Goal: Transaction & Acquisition: Purchase product/service

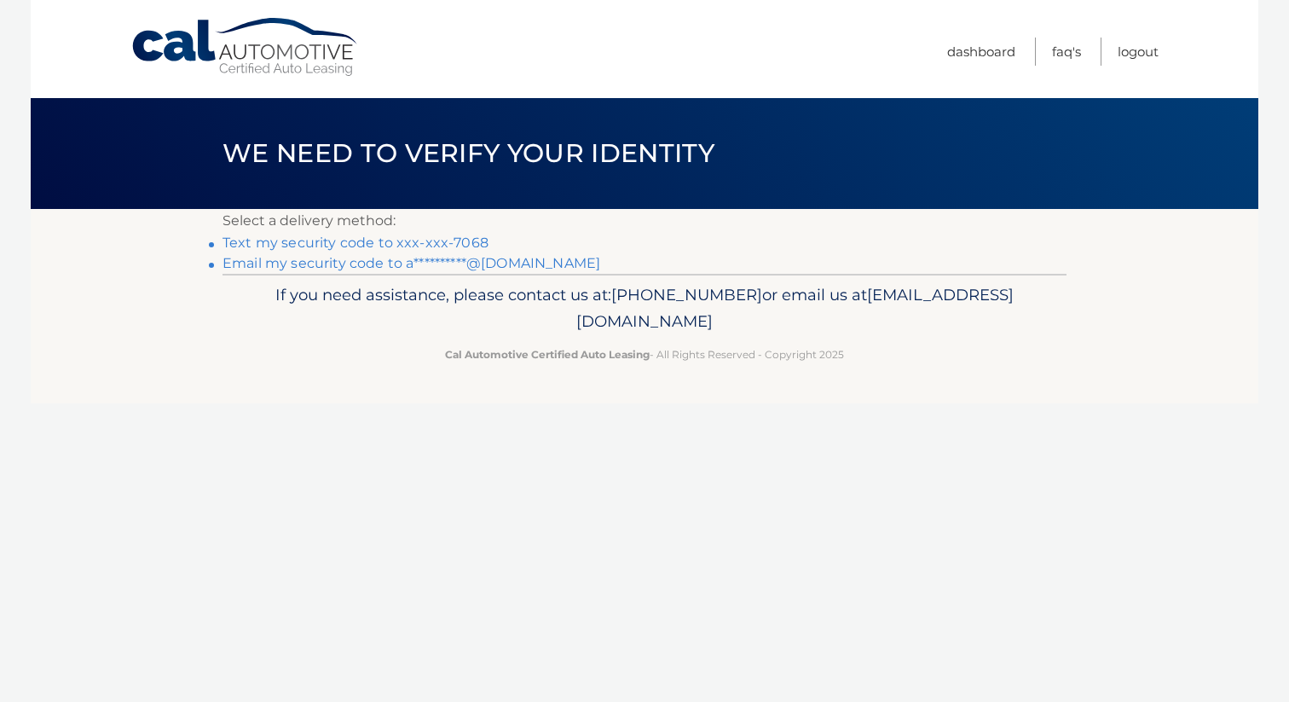
click at [381, 246] on link "Text my security code to xxx-xxx-7068" at bounding box center [356, 243] width 266 height 16
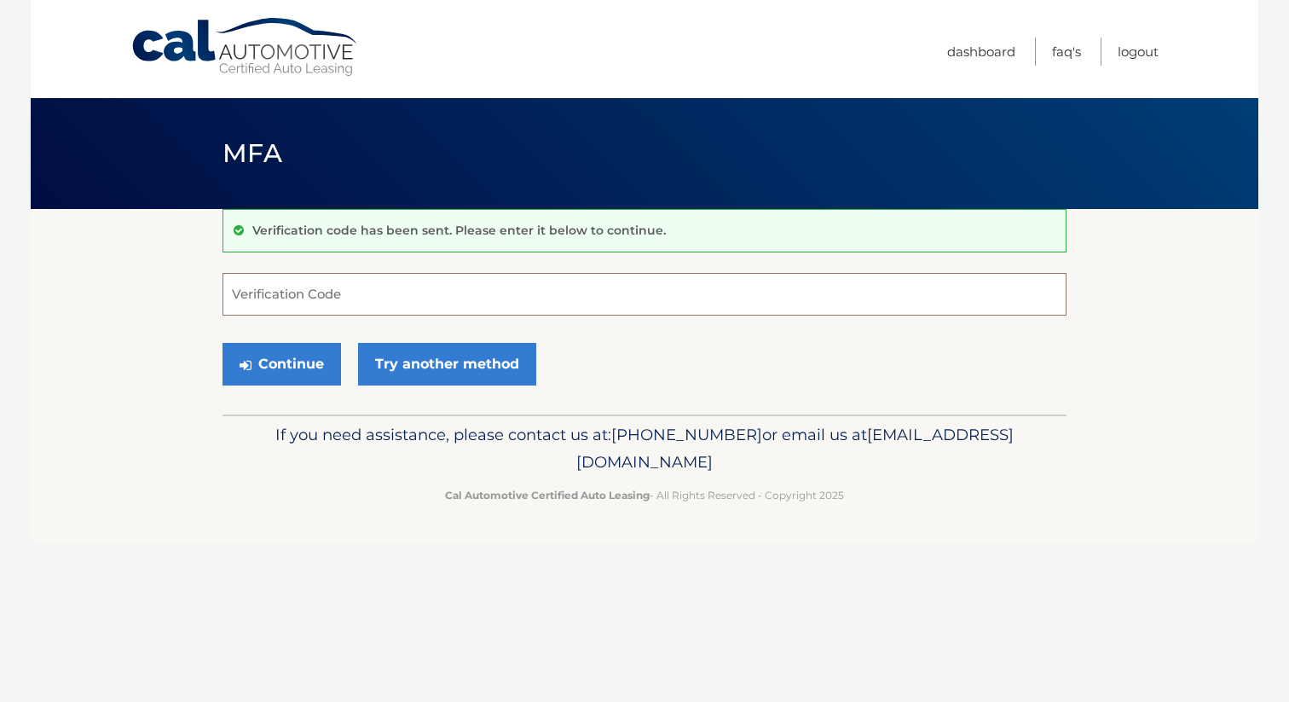
click at [381, 310] on input "Verification Code" at bounding box center [645, 294] width 844 height 43
type input "906570"
click at [223, 343] on button "Continue" at bounding box center [282, 364] width 119 height 43
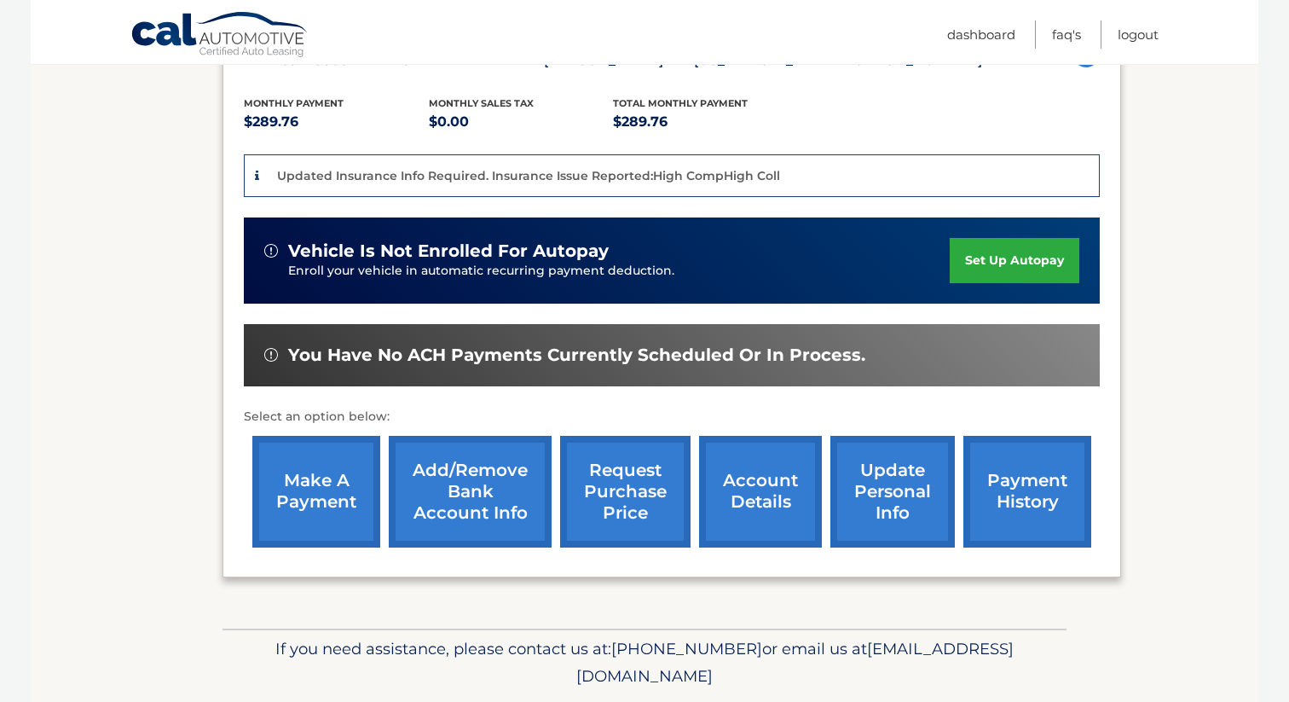
scroll to position [356, 0]
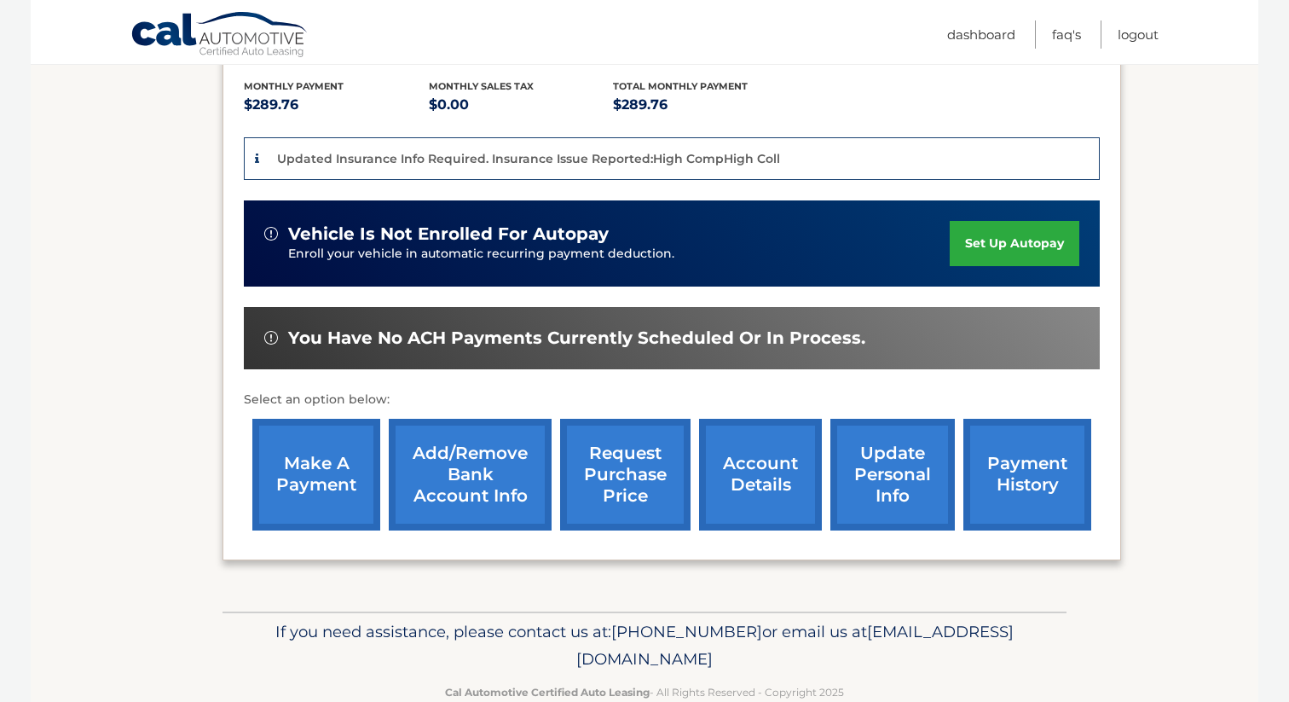
click at [299, 487] on link "make a payment" at bounding box center [316, 475] width 128 height 112
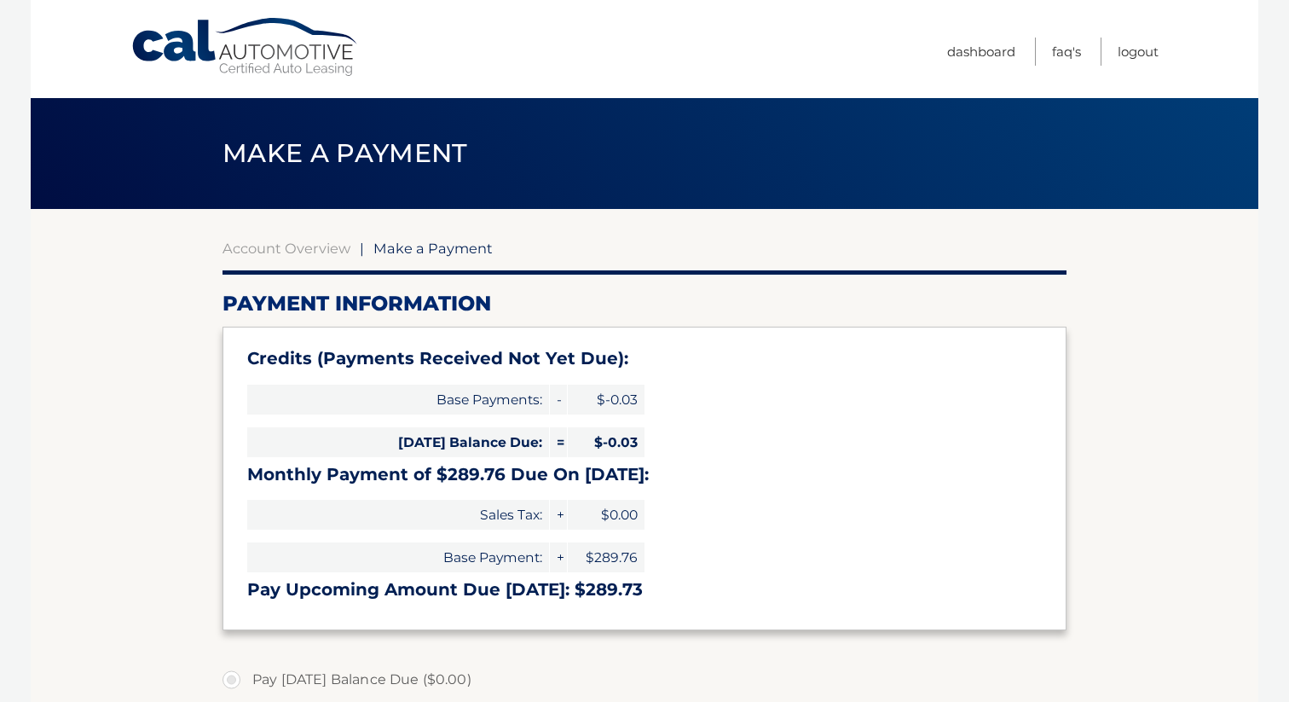
select select "ZWU4YTkwMTUtMDczNi00N2JjLWJmOGEtOTU4ZGFiZTI2MDcx"
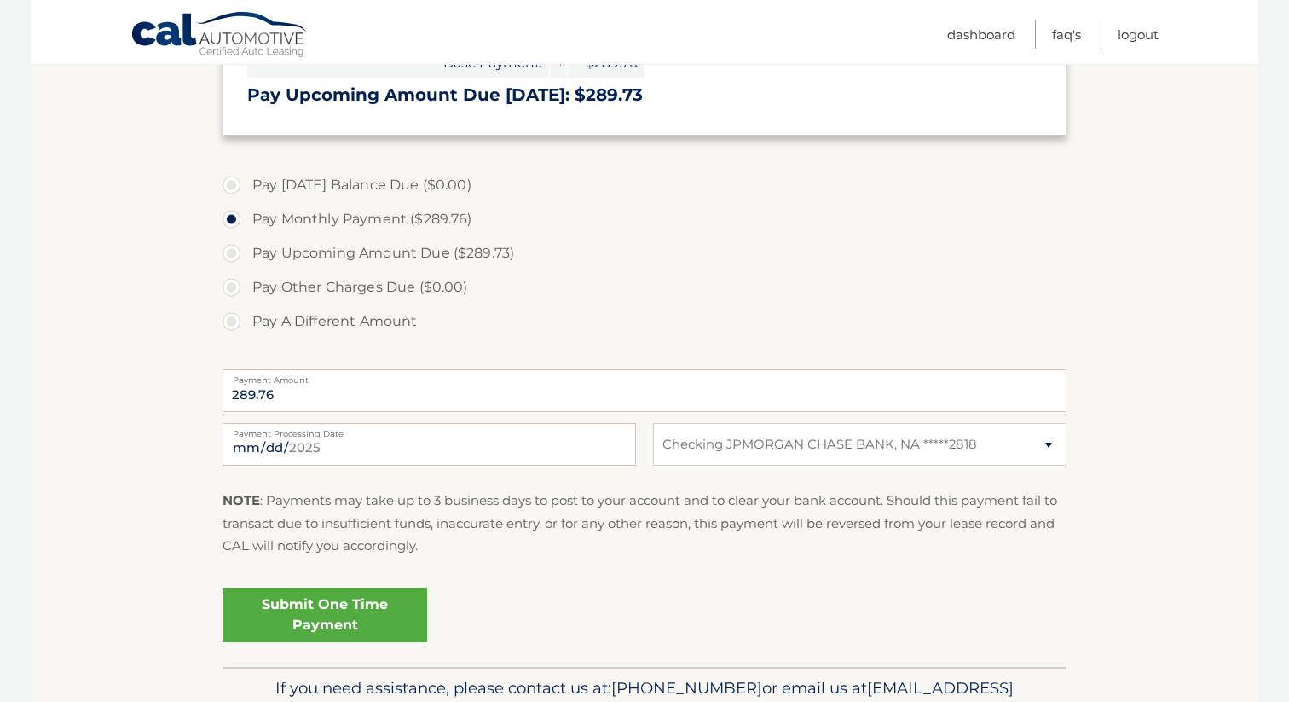
scroll to position [500, 0]
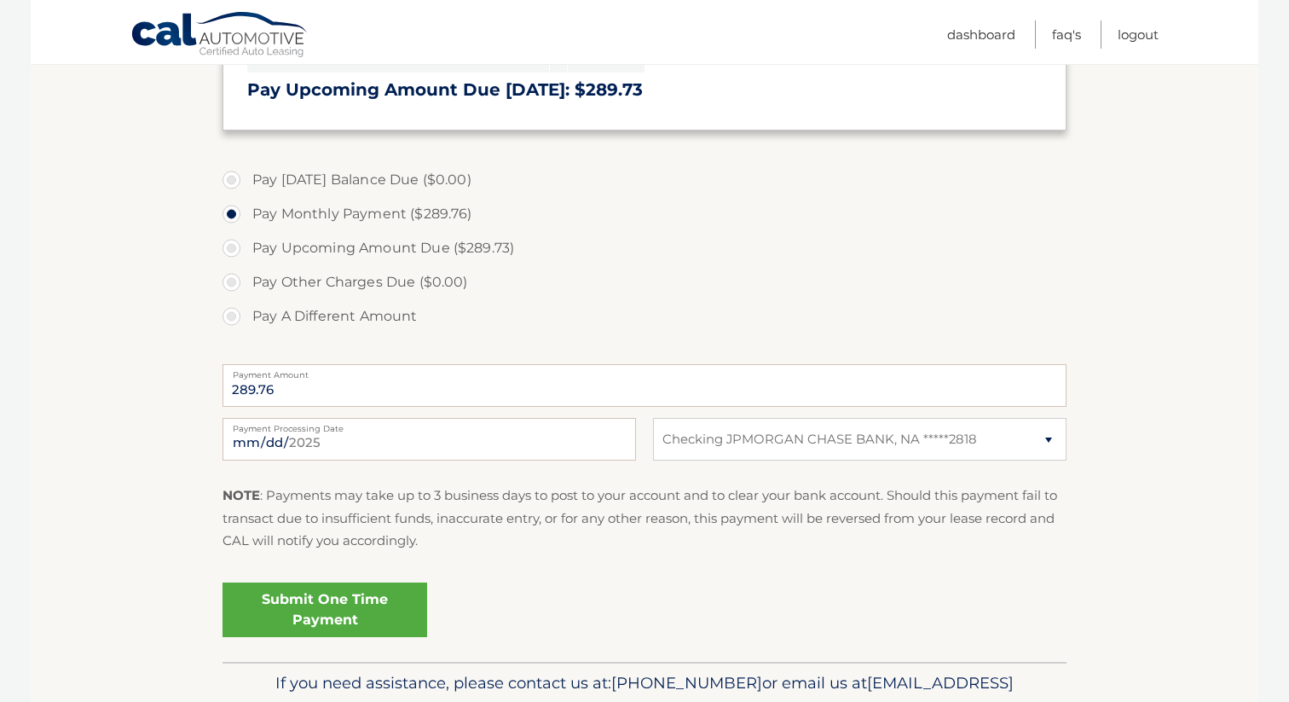
click at [325, 610] on link "Submit One Time Payment" at bounding box center [325, 609] width 205 height 55
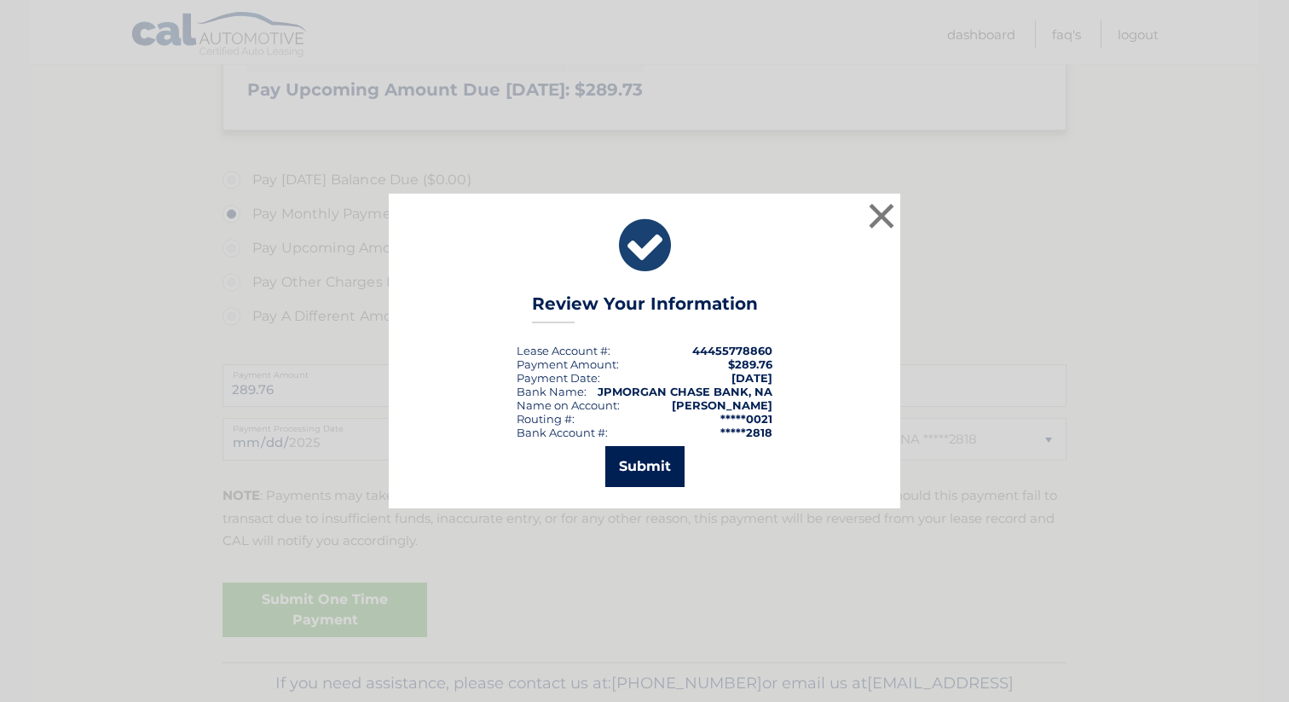
click at [634, 472] on button "Submit" at bounding box center [645, 466] width 79 height 41
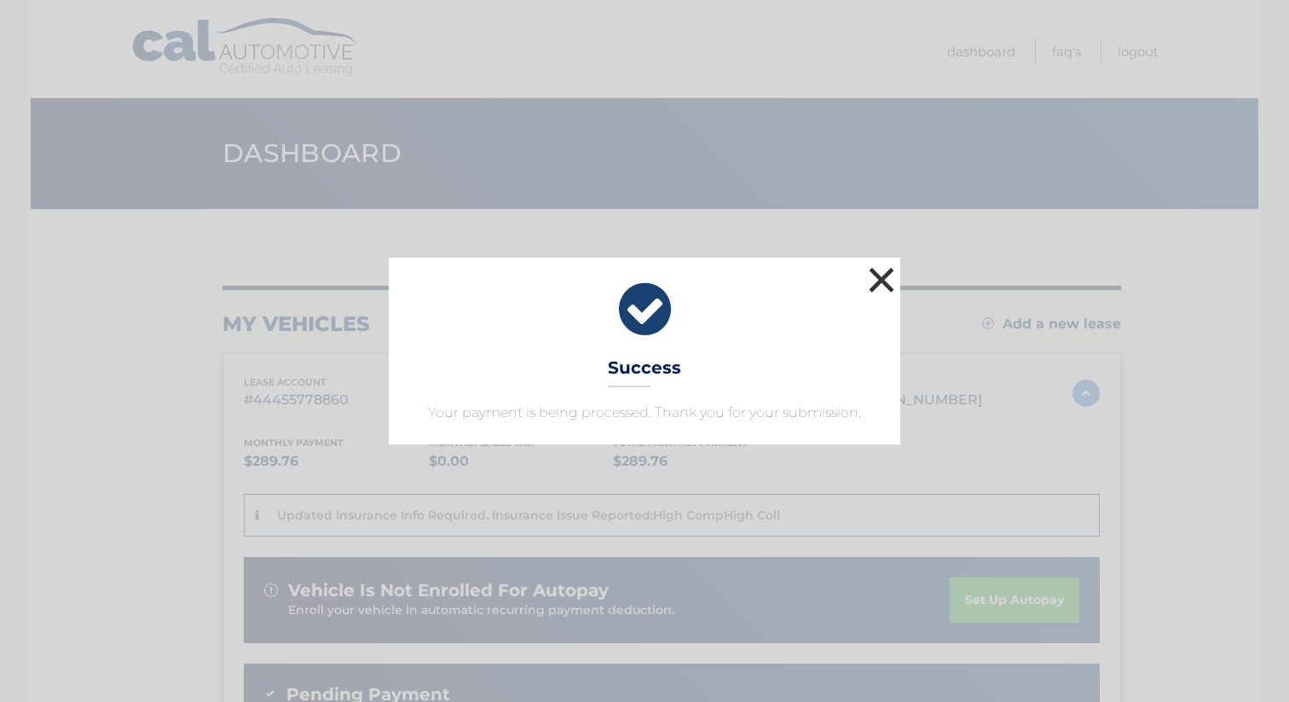
click at [885, 287] on button "×" at bounding box center [882, 280] width 34 height 34
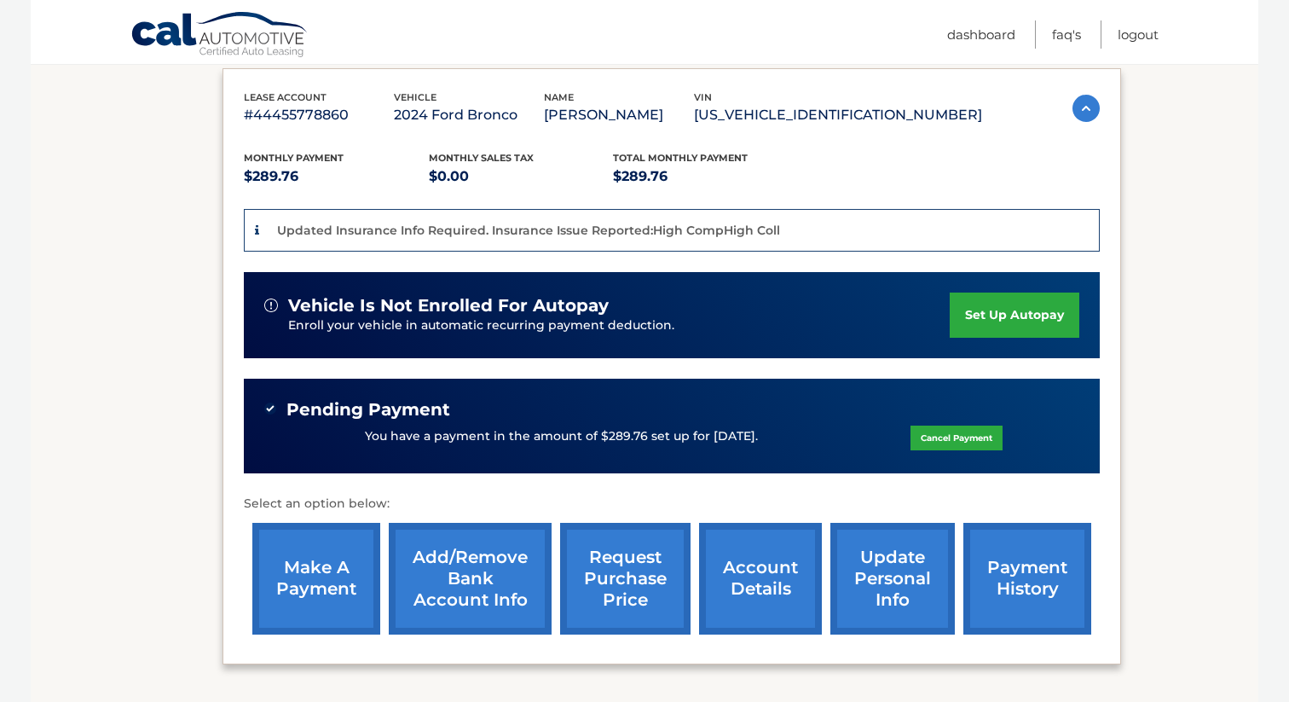
scroll to position [339, 0]
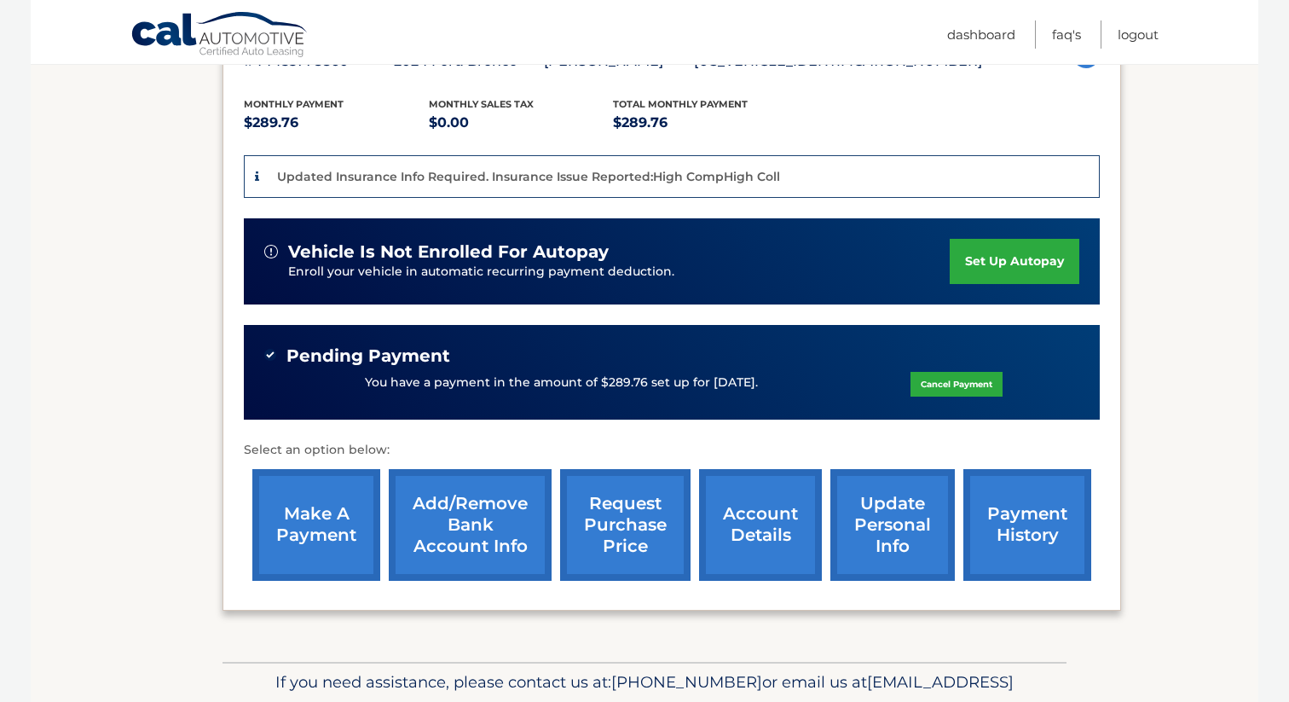
click at [259, 172] on div "Updated Insurance Info Required. Insurance Issue Reported:High CompHigh Coll" at bounding box center [519, 176] width 521 height 21
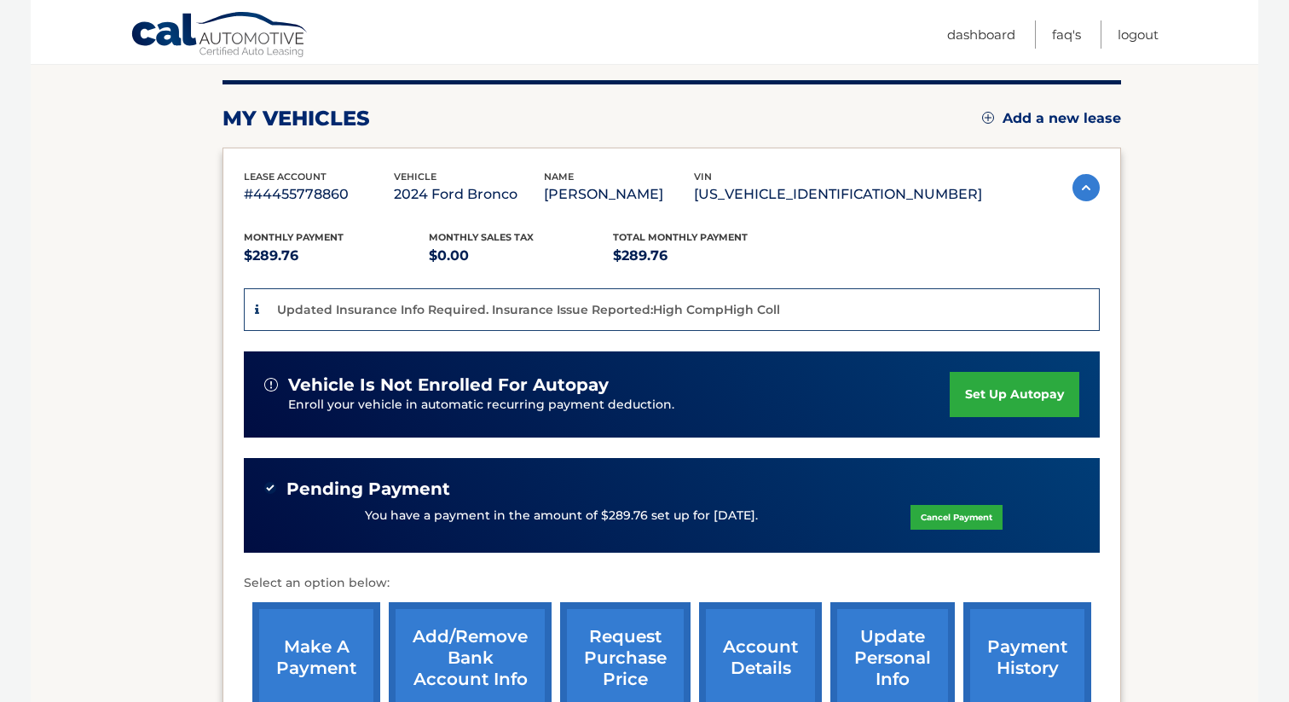
scroll to position [208, 0]
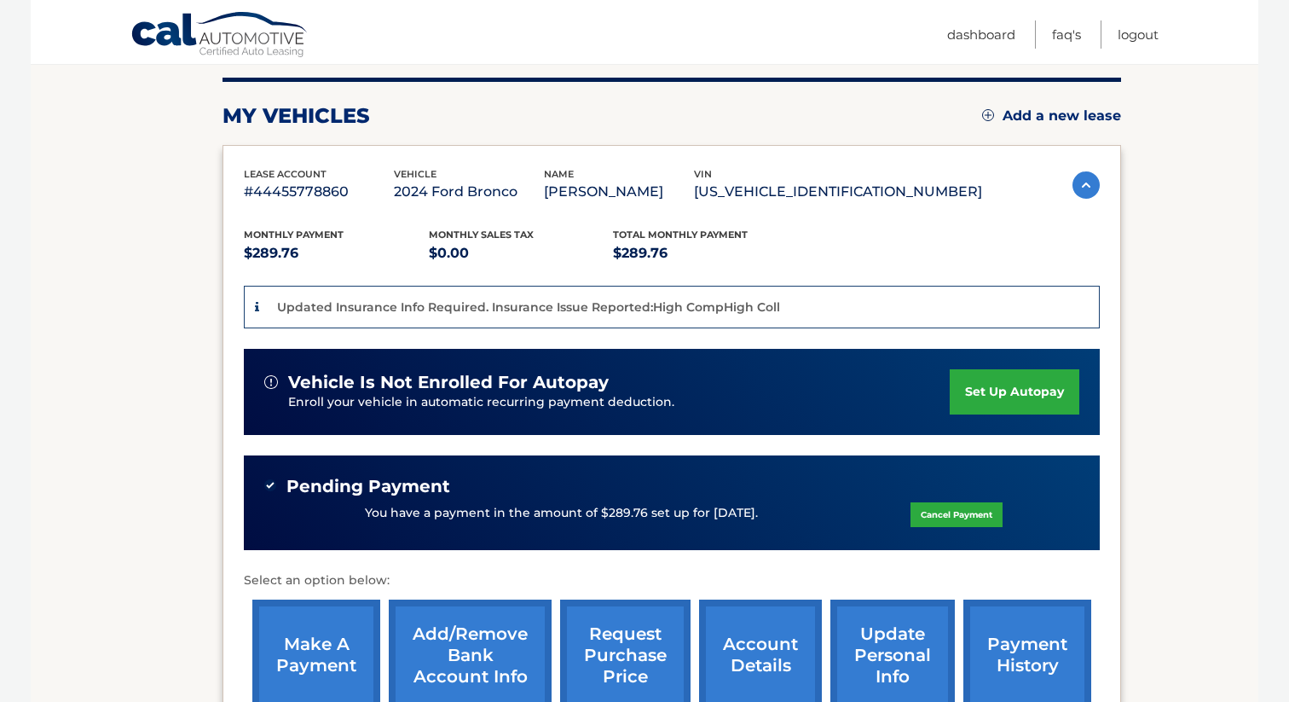
click at [1076, 185] on img at bounding box center [1086, 184] width 27 height 27
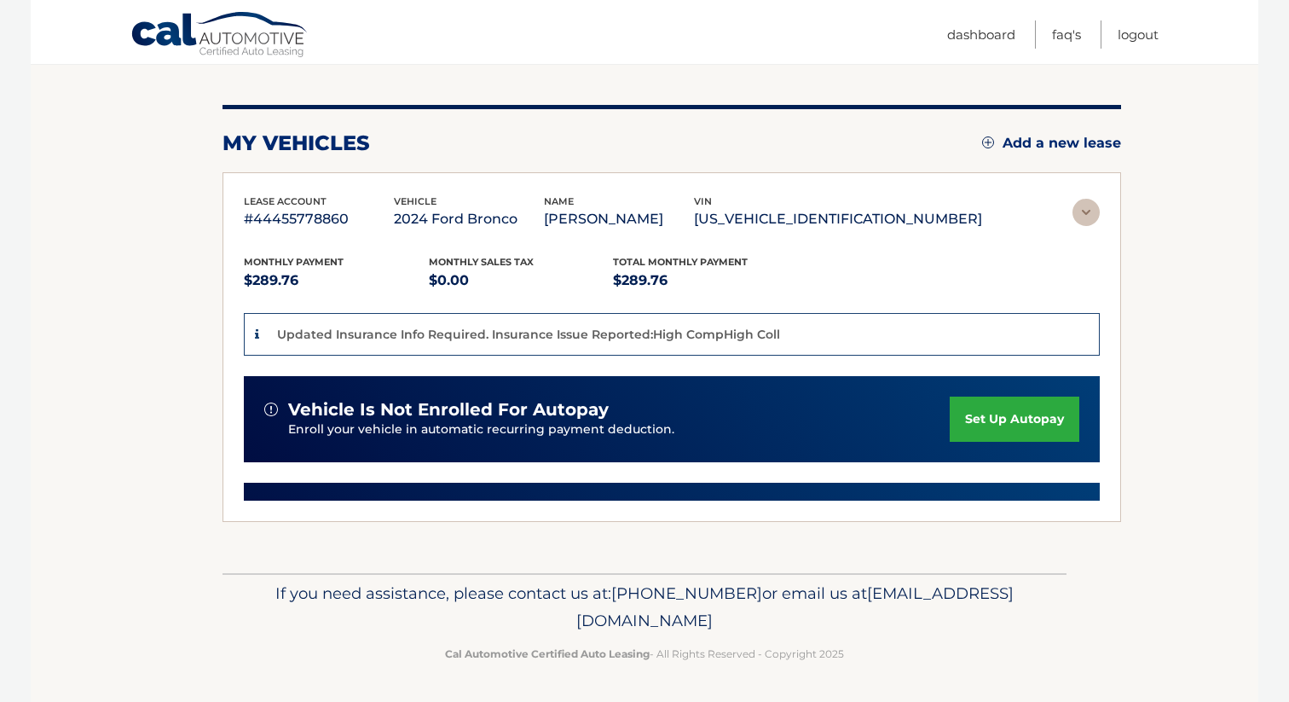
scroll to position [0, 0]
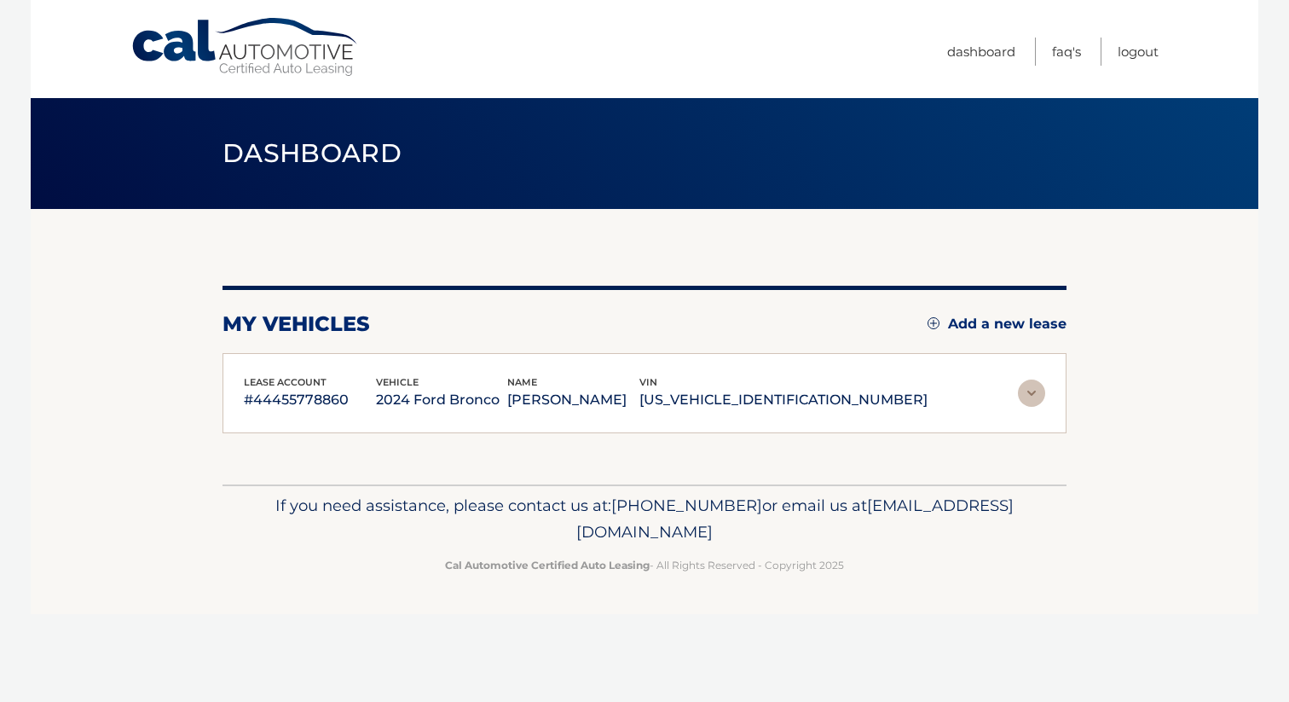
click at [576, 366] on div "lease account #44455778860 vehicle 2024 Ford Bronco name JOSEPH RENGA vin 1FMDE…" at bounding box center [645, 393] width 844 height 81
click at [1023, 391] on img at bounding box center [1031, 393] width 27 height 27
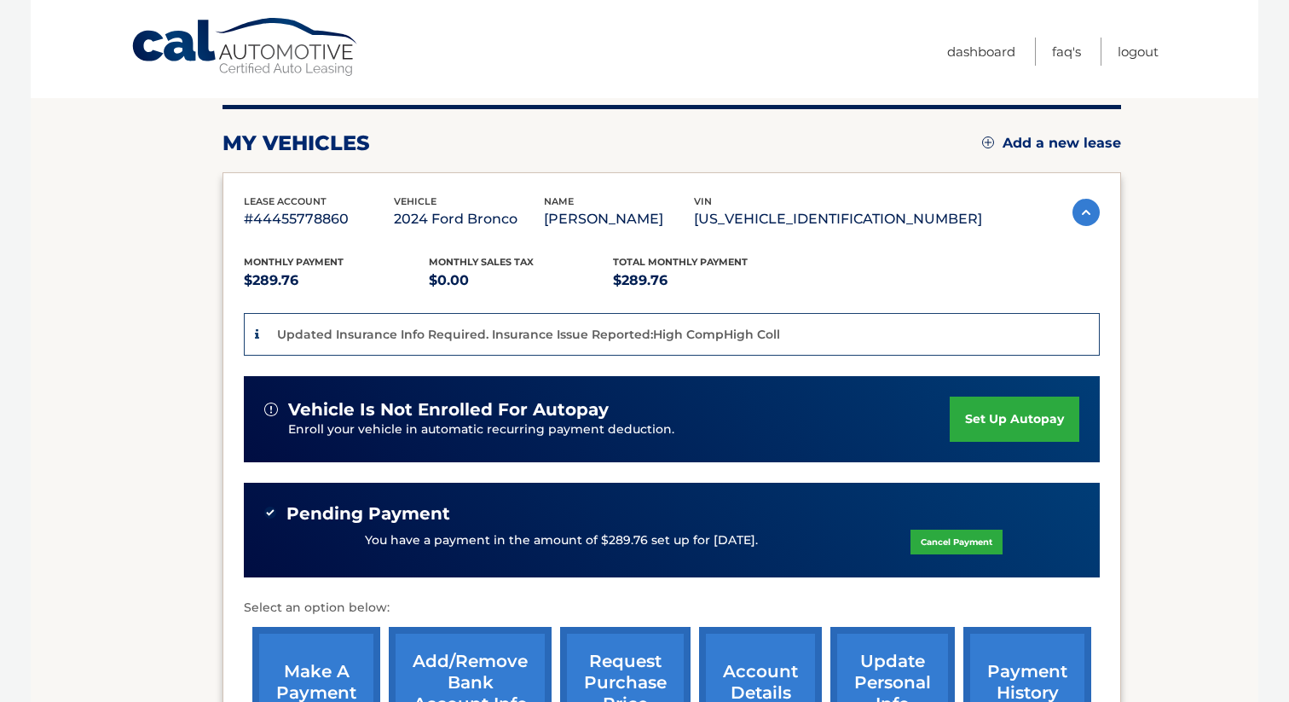
scroll to position [211, 0]
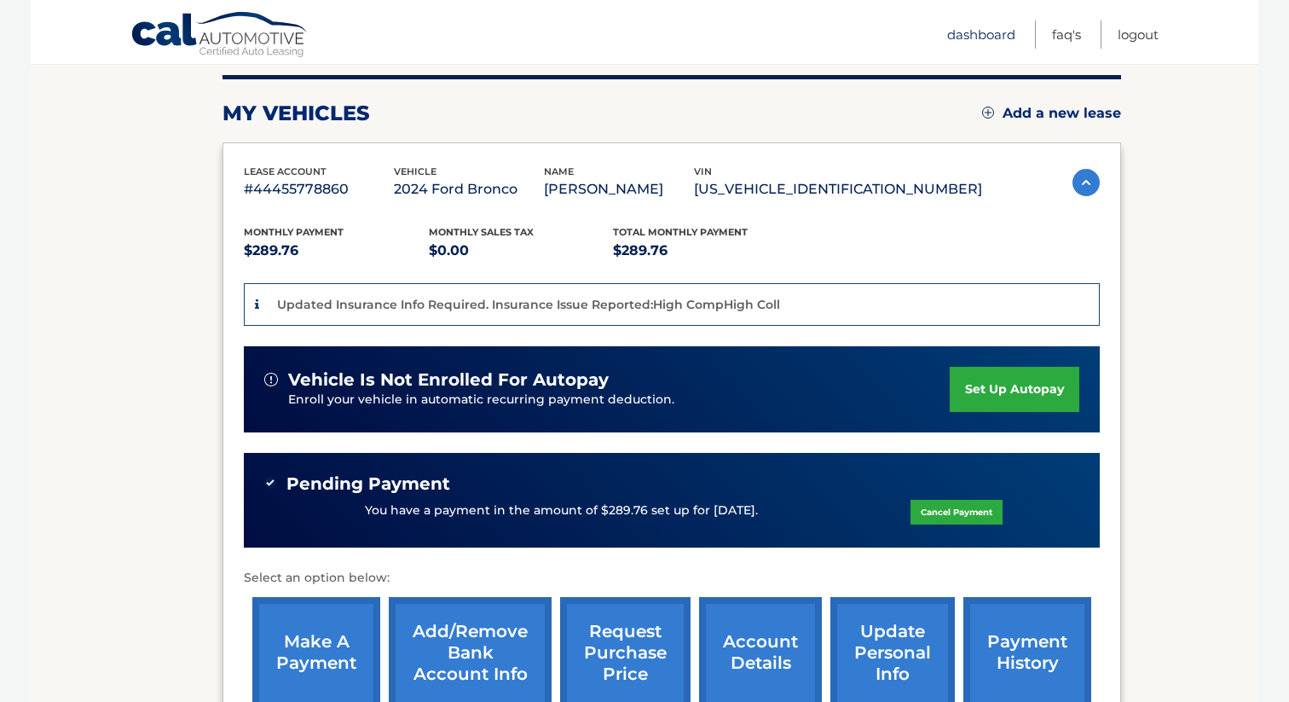
click at [953, 38] on link "Dashboard" at bounding box center [981, 34] width 68 height 28
click at [963, 32] on link "Dashboard" at bounding box center [981, 34] width 68 height 28
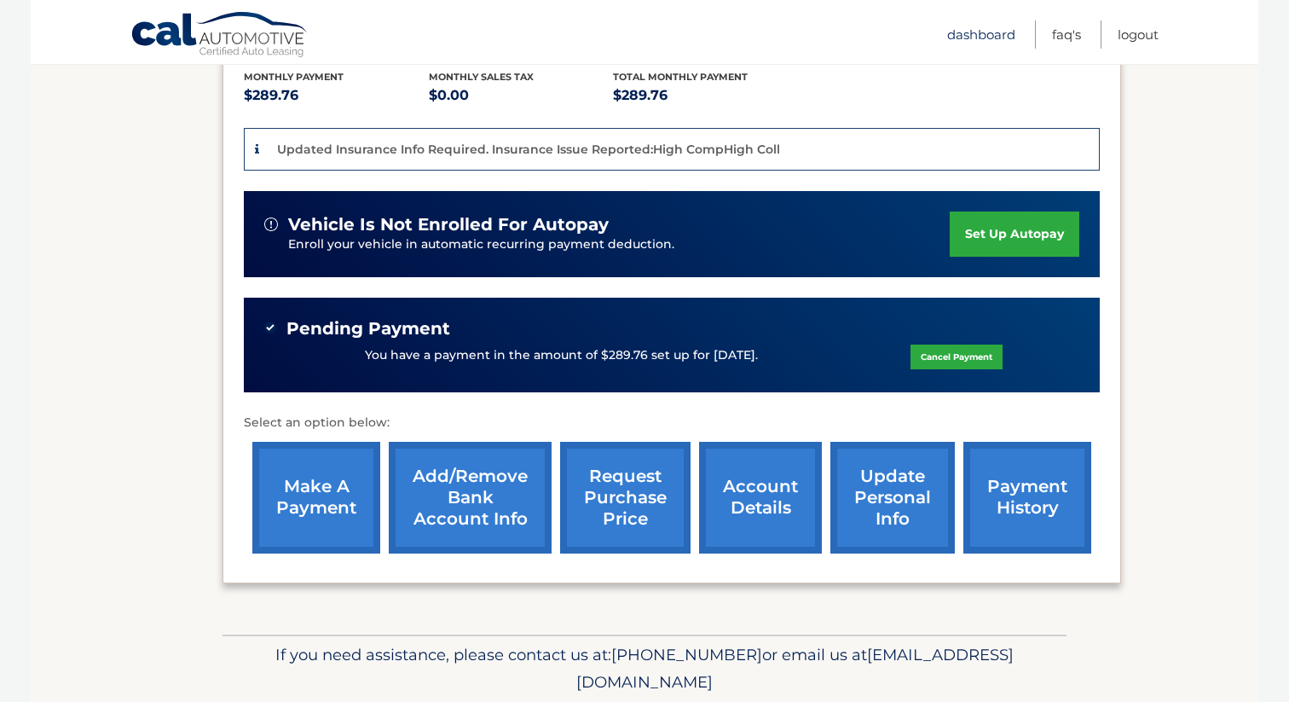
scroll to position [400, 0]
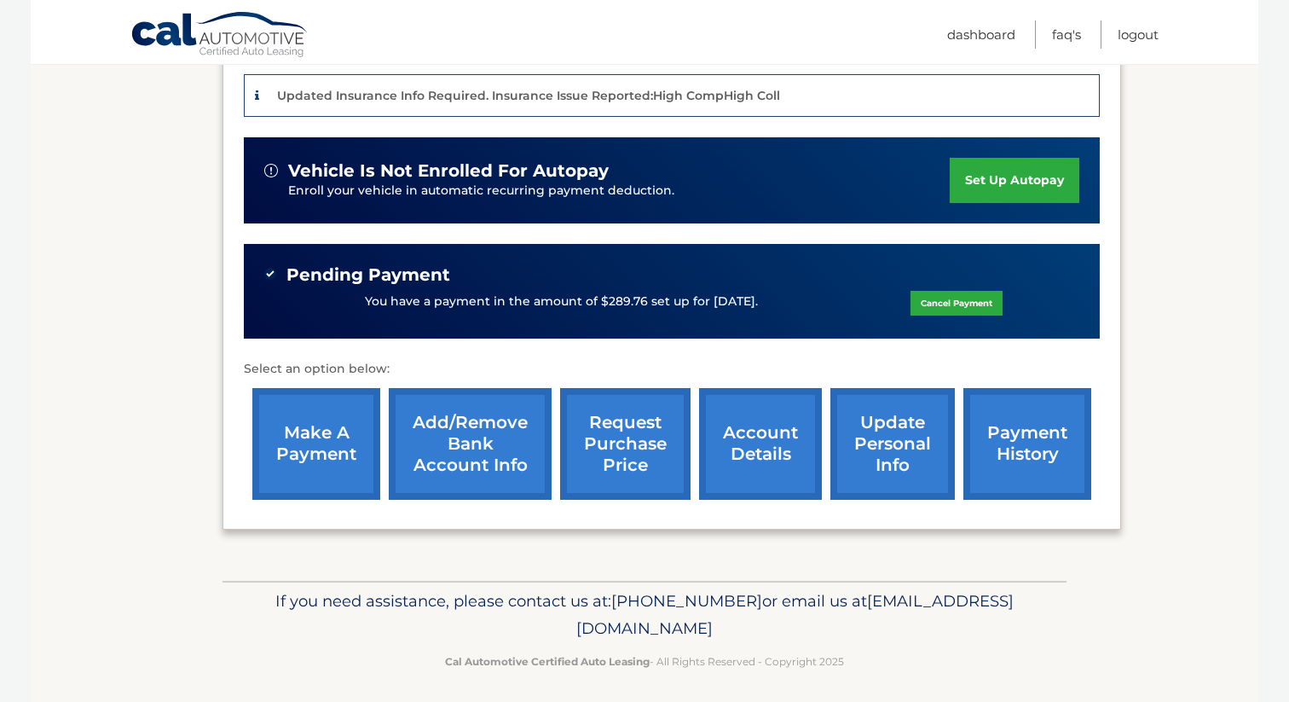
scroll to position [426, 0]
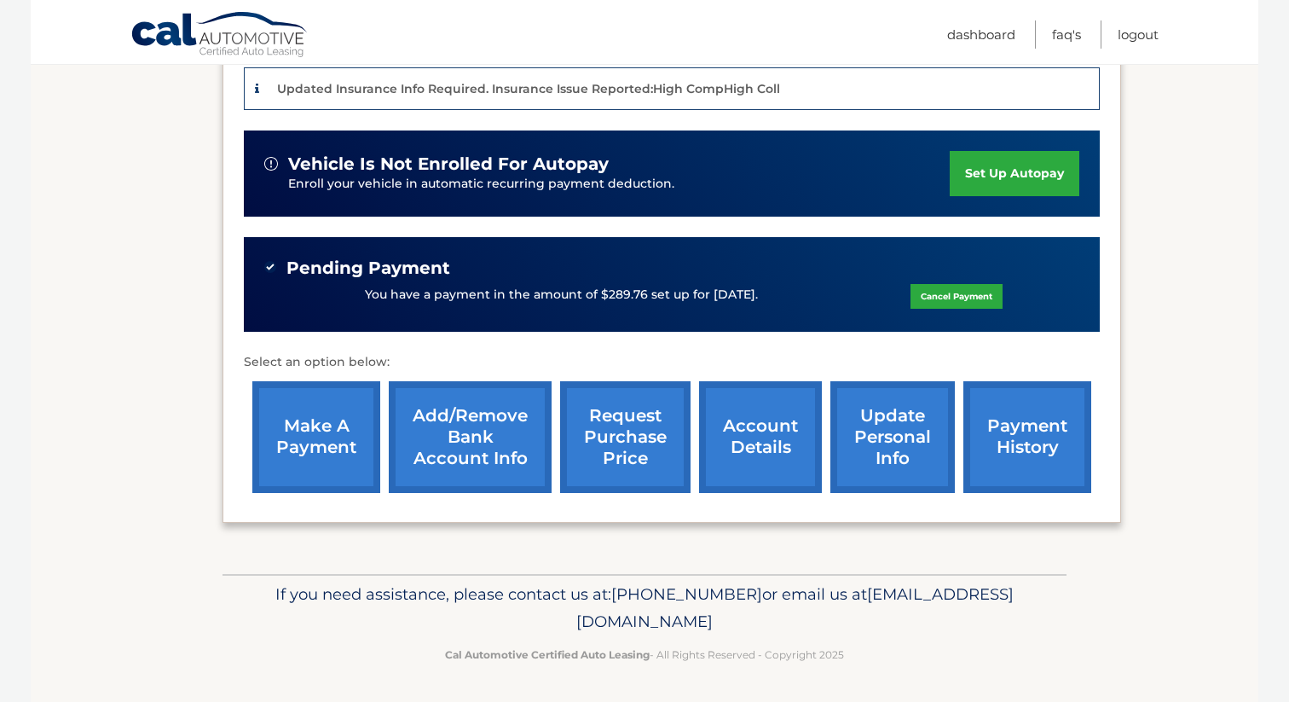
click at [747, 426] on link "account details" at bounding box center [760, 437] width 123 height 112
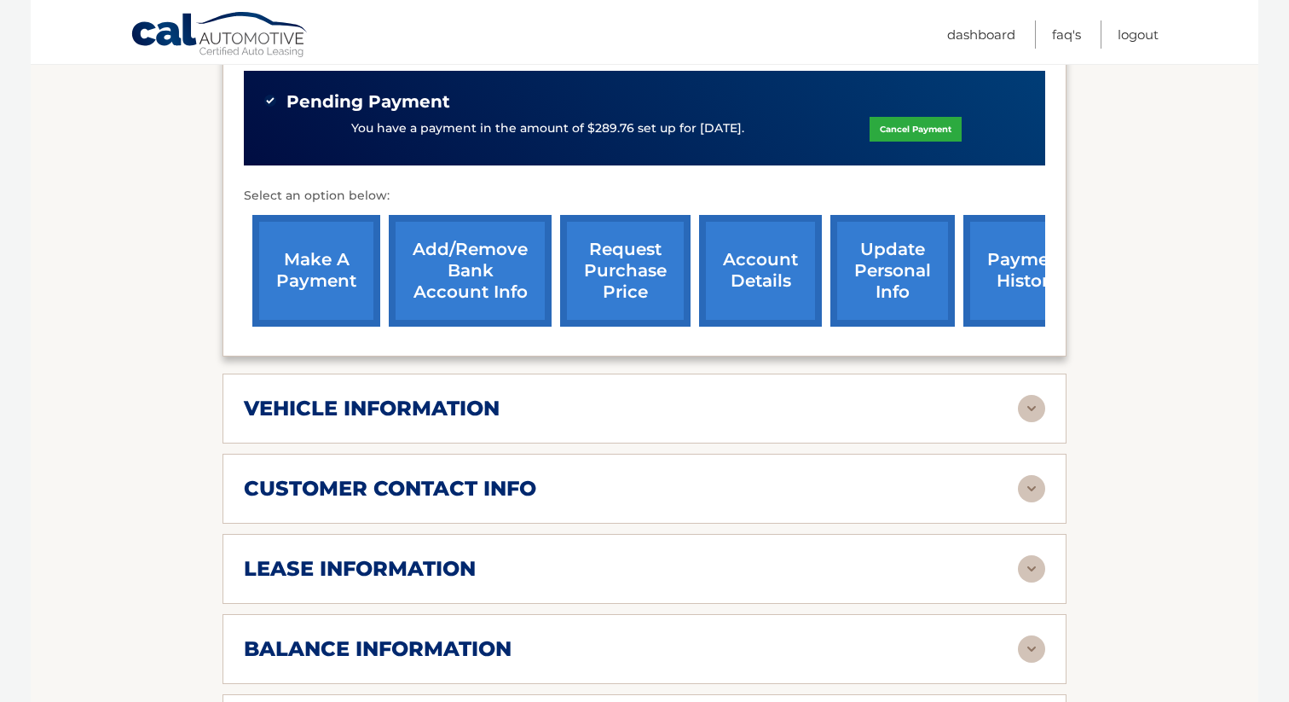
click at [828, 400] on div "vehicle information" at bounding box center [631, 409] width 774 height 26
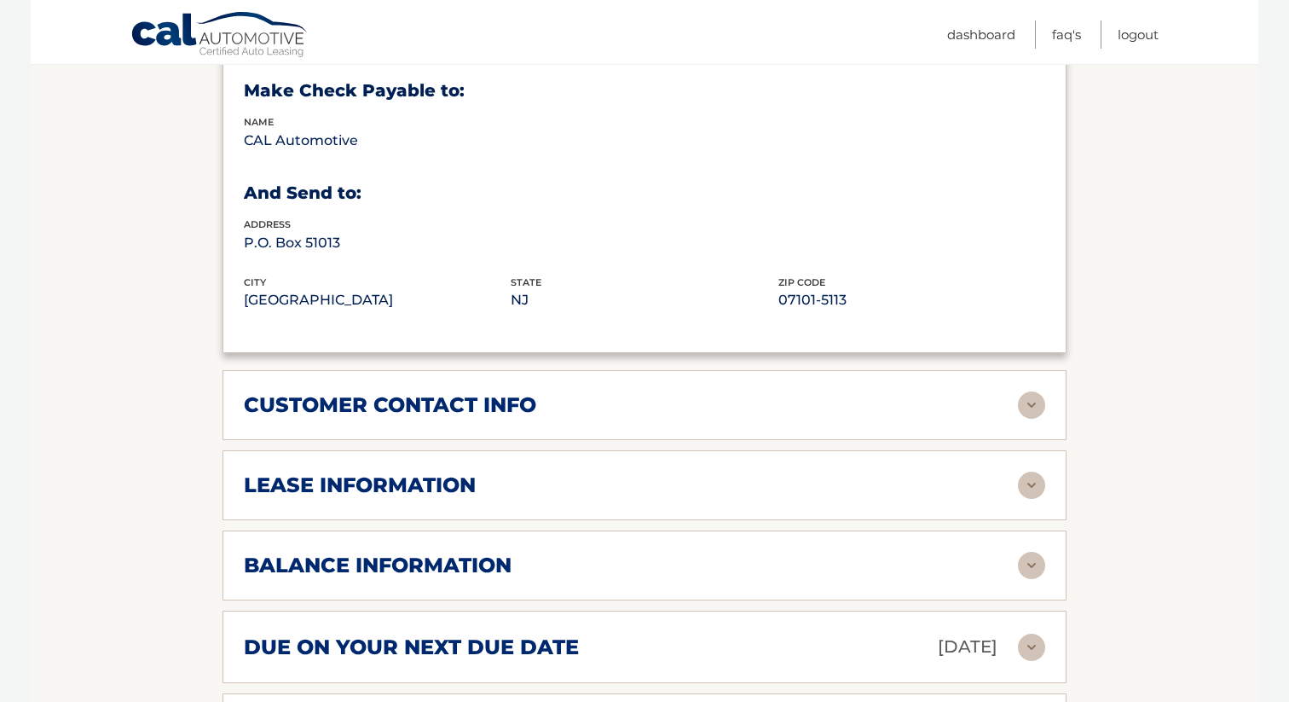
scroll to position [1051, 0]
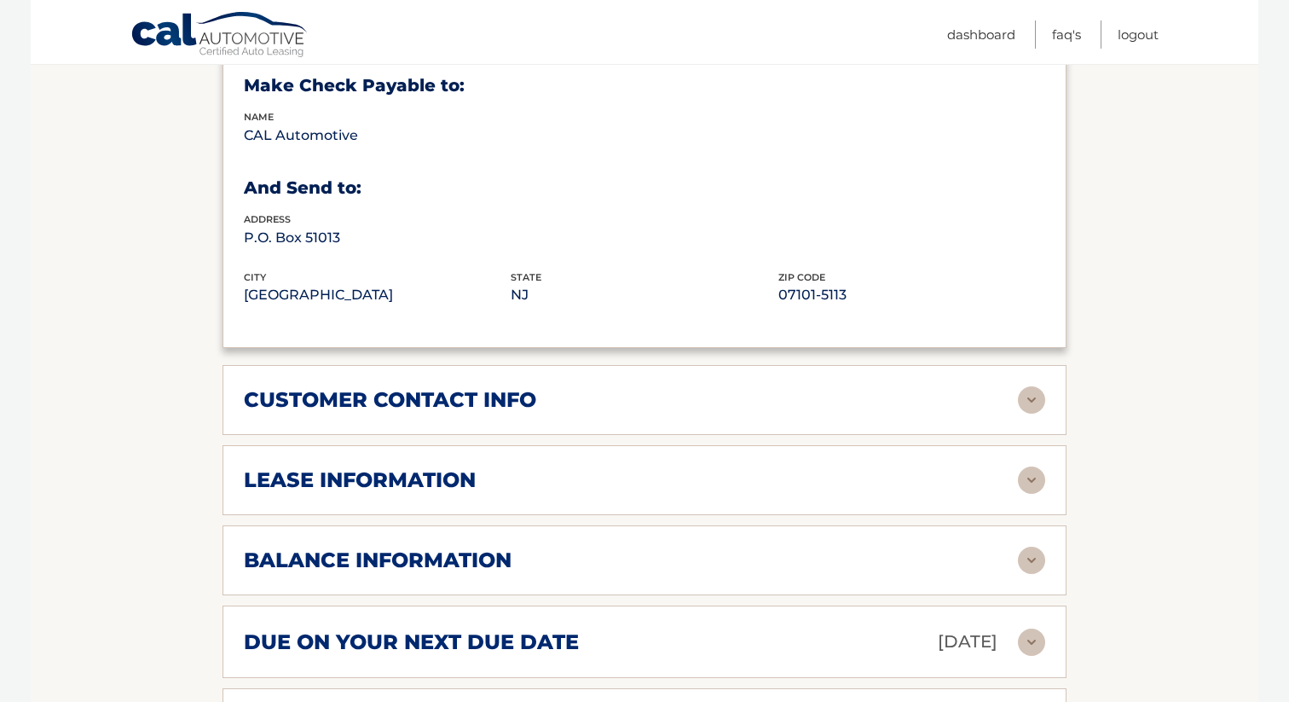
click at [835, 394] on div "customer contact info" at bounding box center [631, 400] width 774 height 26
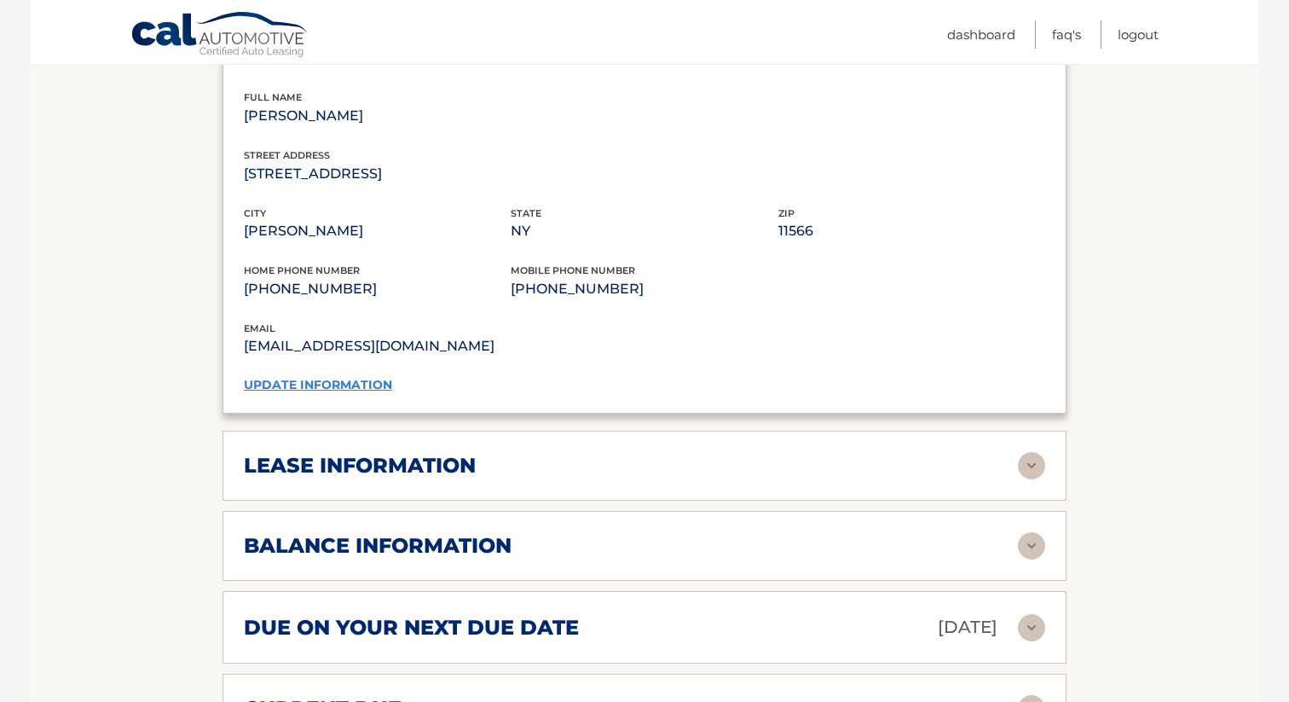
scroll to position [1402, 0]
click at [820, 476] on div "lease information Contract Start Date Nov 06, 2024 Term 39 Maturity Date Feb 06…" at bounding box center [645, 465] width 844 height 70
click at [911, 457] on div "lease information" at bounding box center [631, 465] width 774 height 26
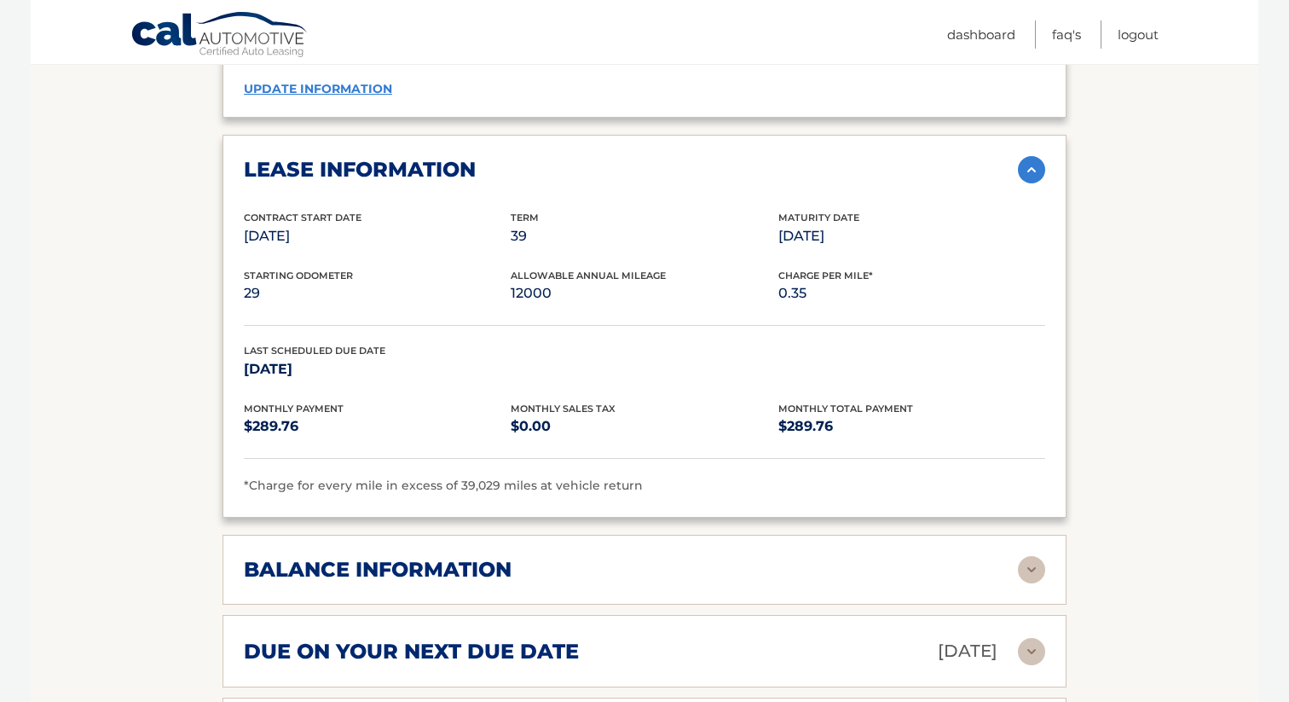
scroll to position [1701, 0]
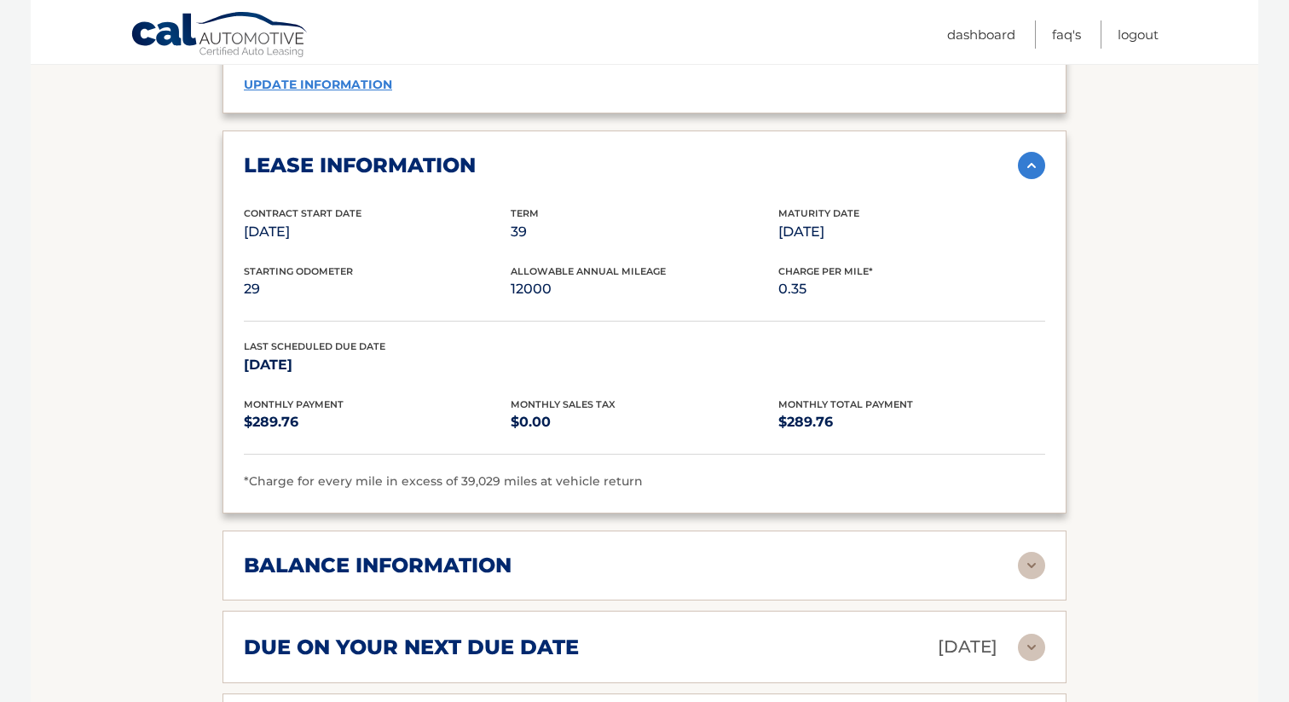
click at [662, 560] on div "balance information" at bounding box center [631, 566] width 774 height 26
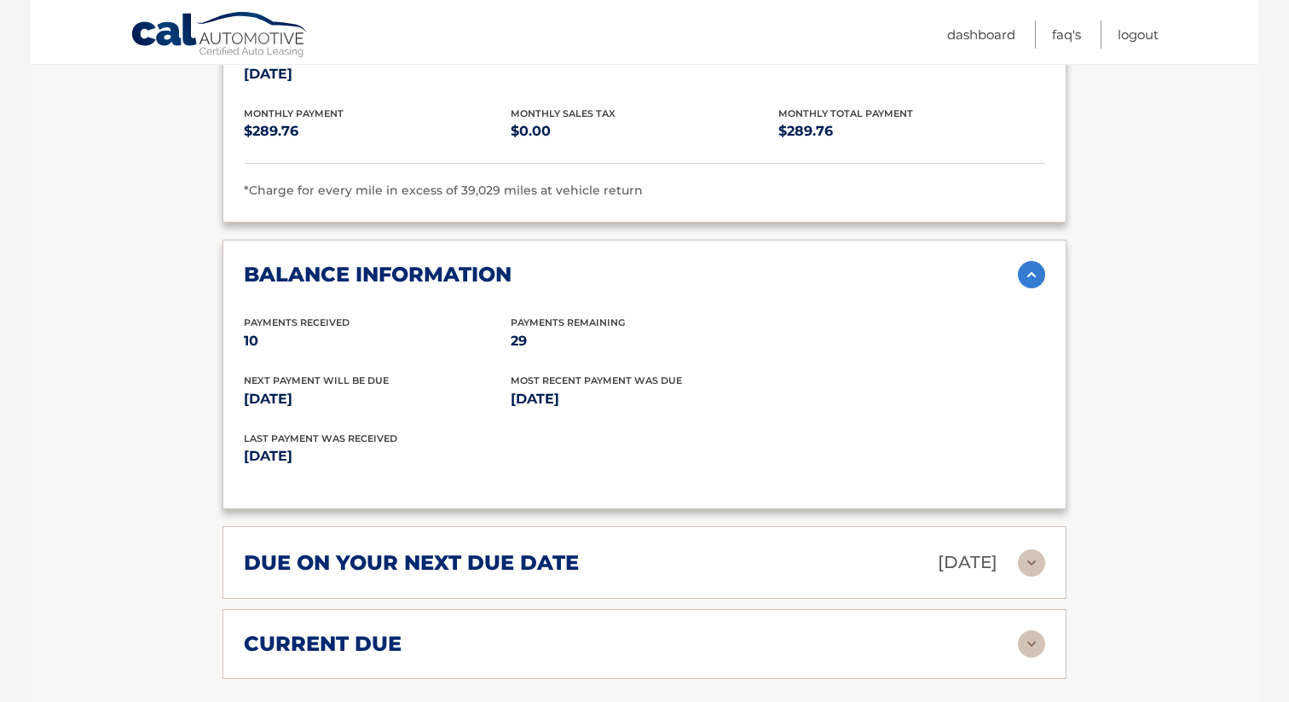
scroll to position [2001, 0]
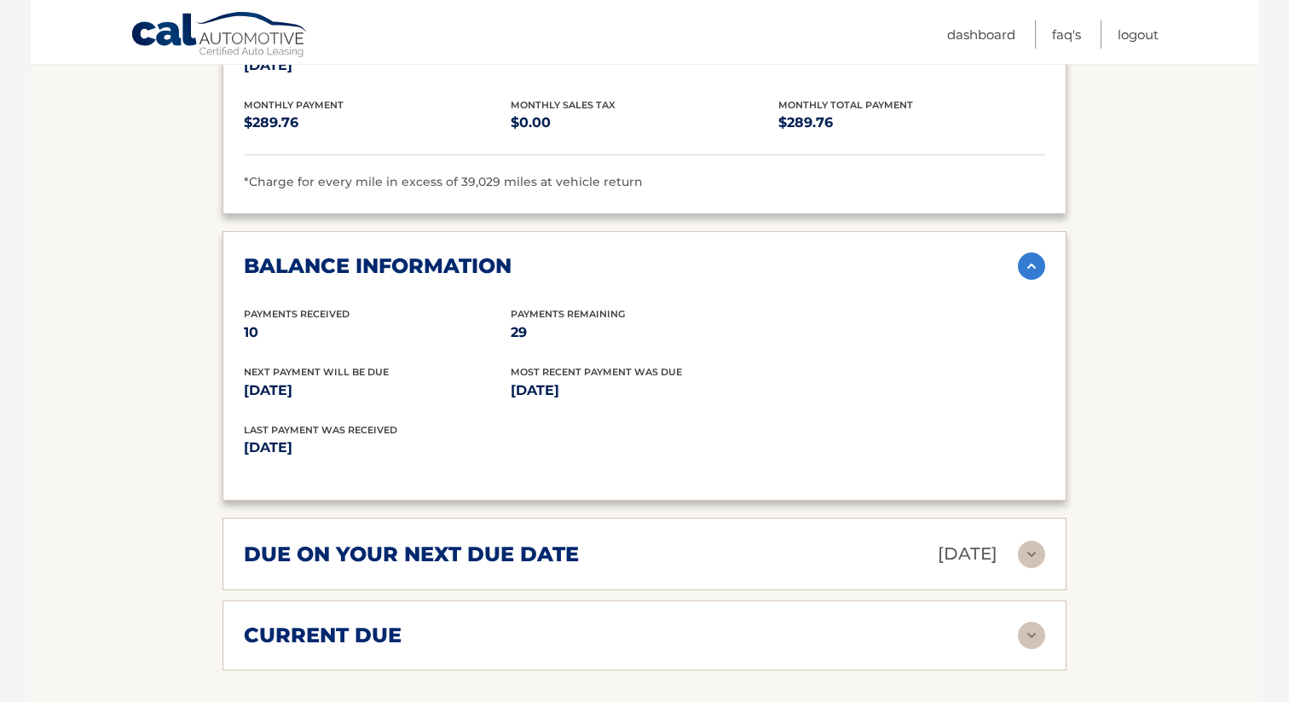
click at [707, 549] on div "due on your next due date Sep 06, 2025" at bounding box center [631, 554] width 774 height 30
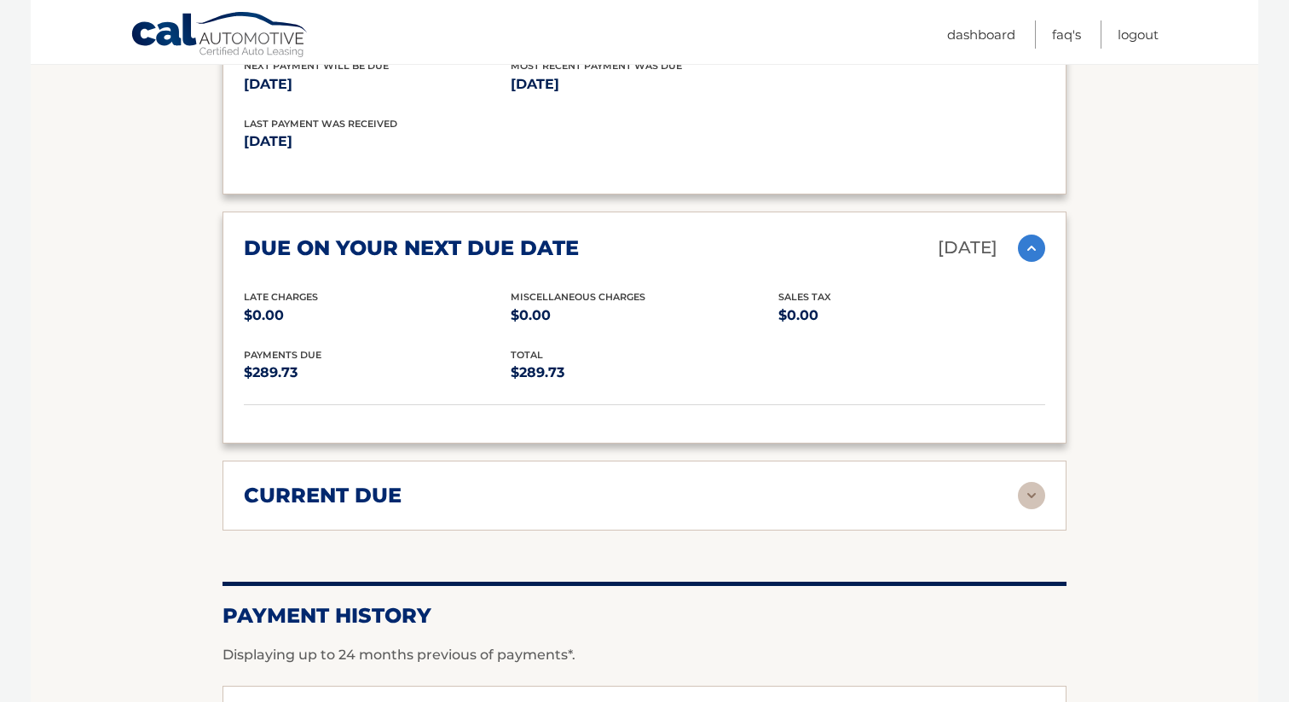
scroll to position [2309, 0]
click at [721, 485] on div "current due" at bounding box center [631, 494] width 774 height 26
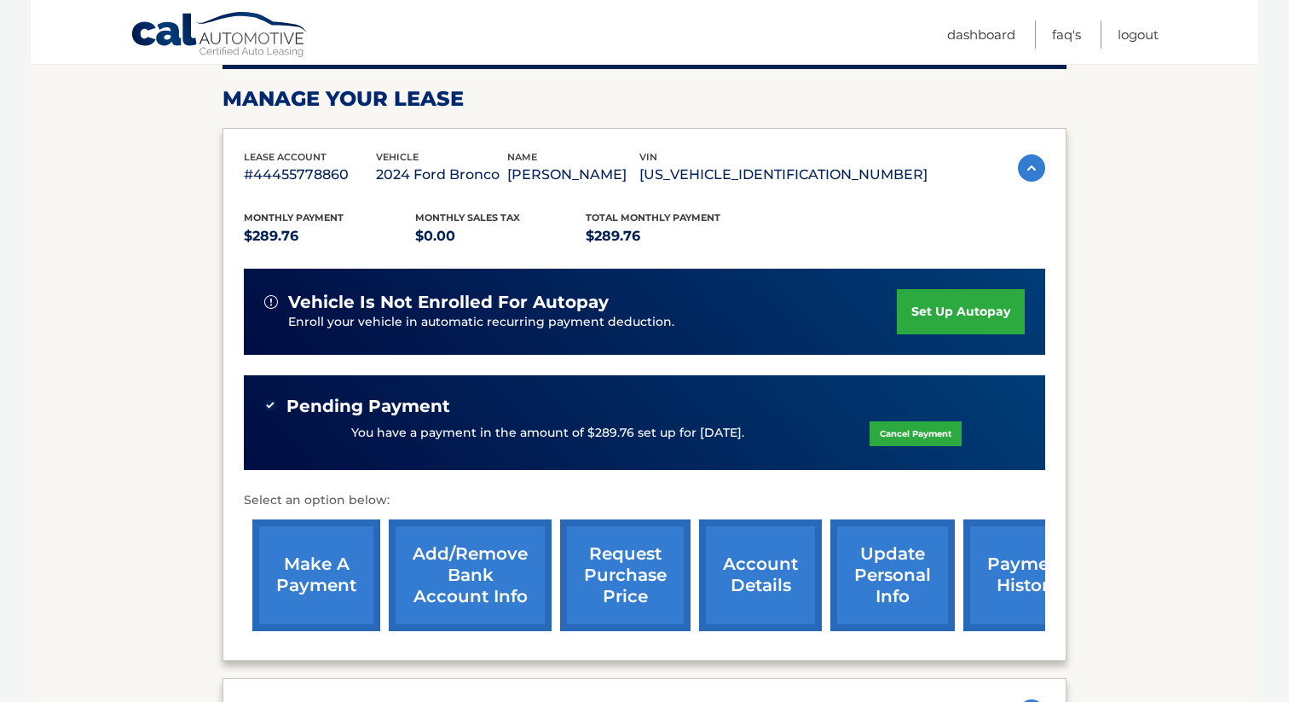
scroll to position [0, 0]
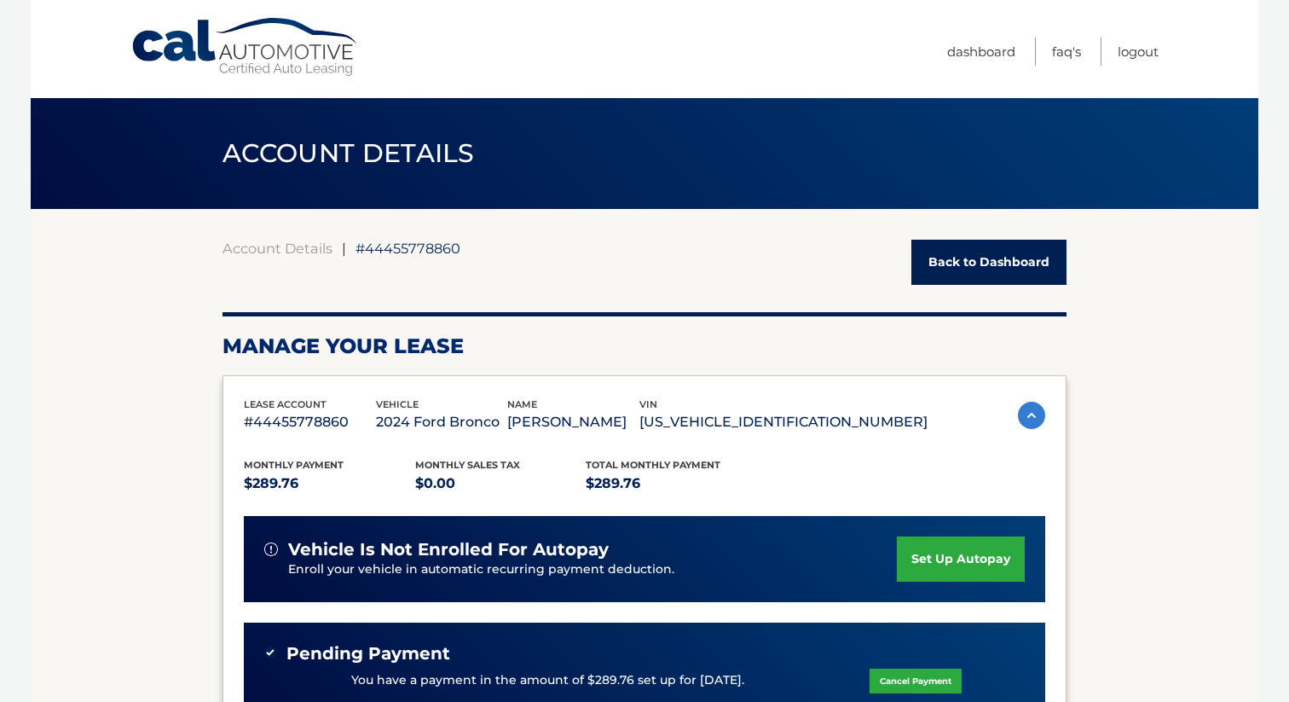
click at [982, 269] on link "Back to Dashboard" at bounding box center [989, 262] width 155 height 45
